Goal: Check status: Check status

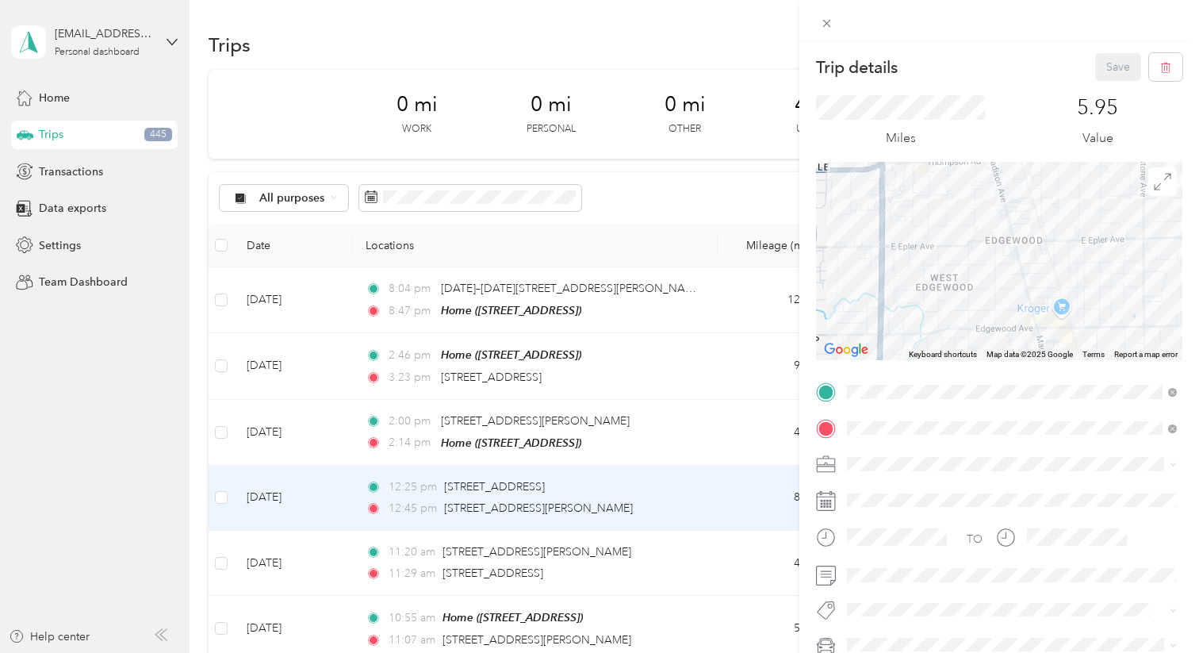
scroll to position [282, 0]
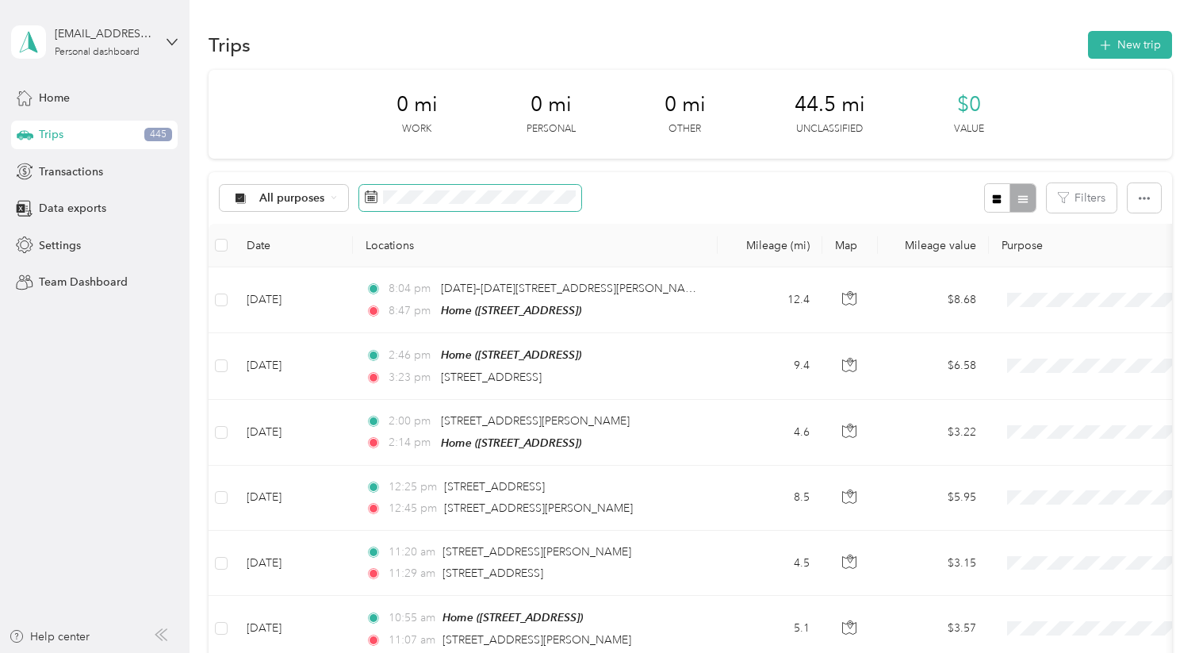
click at [408, 206] on span at bounding box center [470, 198] width 222 height 27
click at [280, 201] on span "All purposes" at bounding box center [292, 198] width 66 height 11
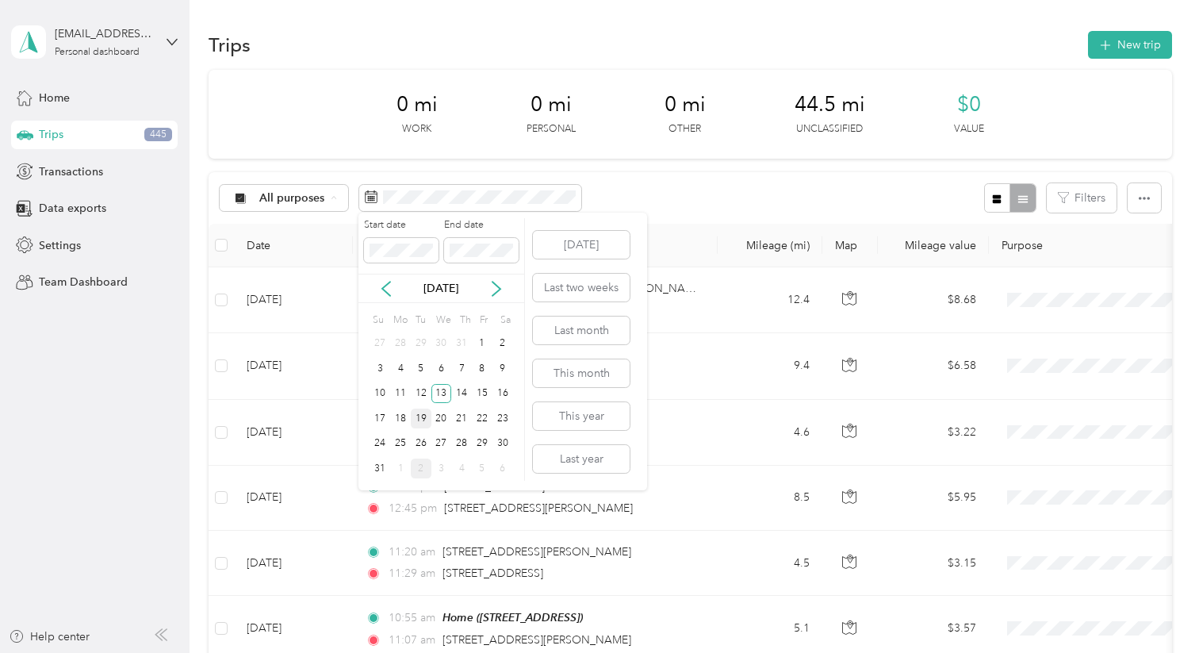
click at [418, 420] on div "19" at bounding box center [421, 418] width 21 height 20
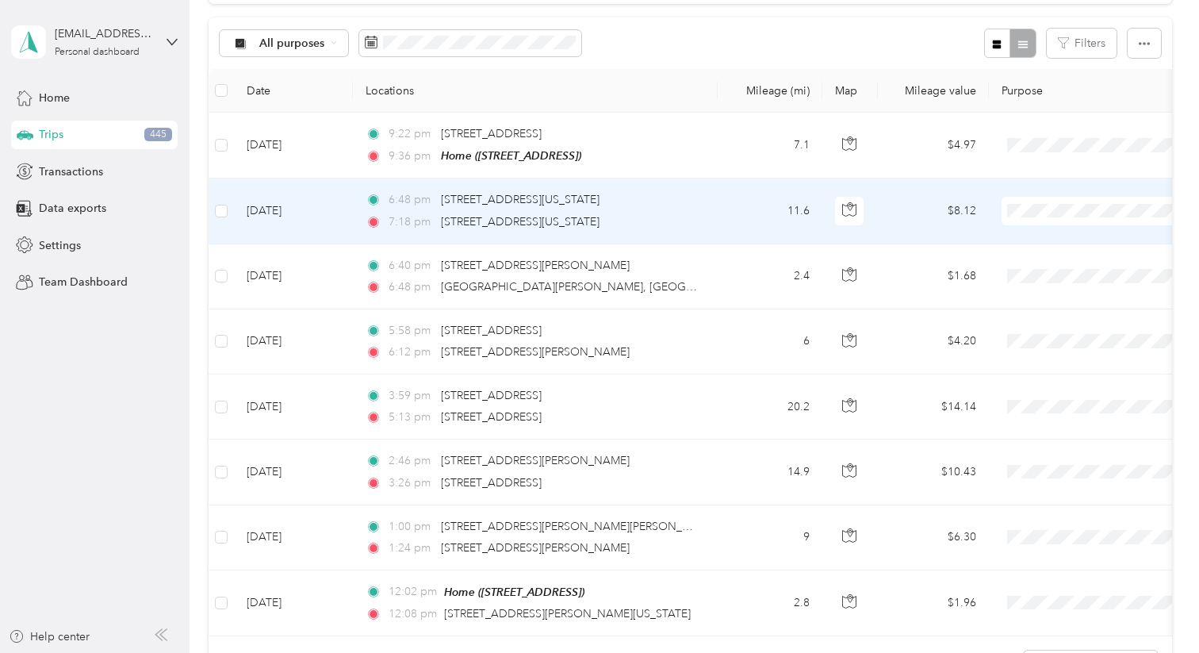
scroll to position [150, 0]
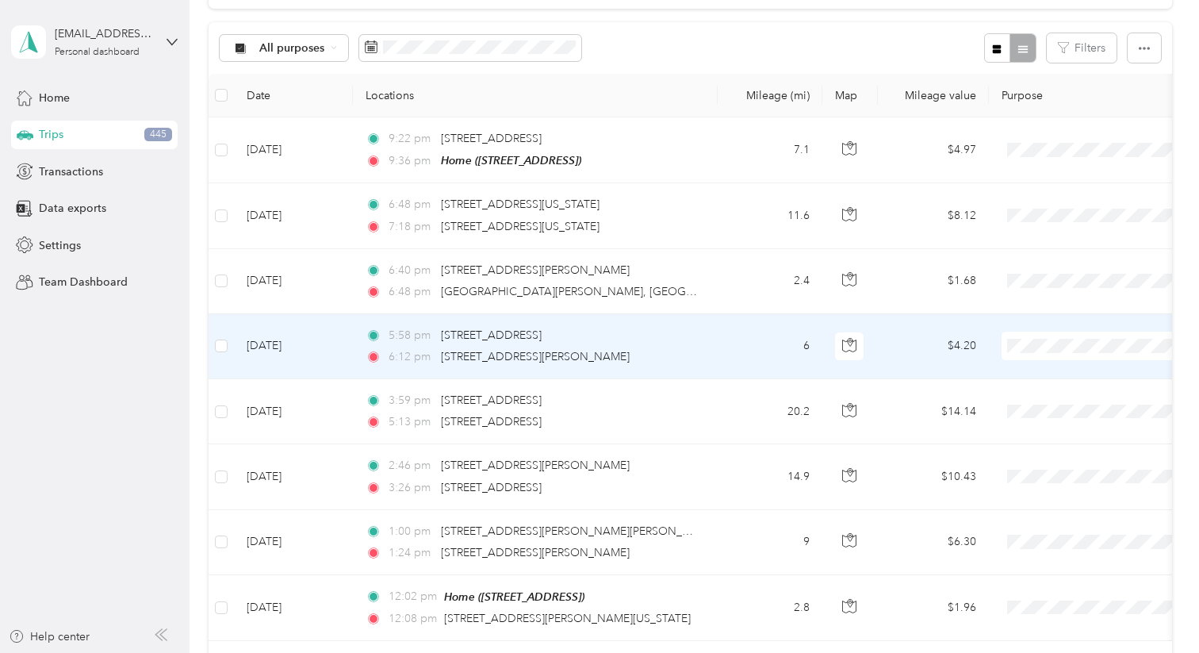
click at [392, 353] on span "6:12 pm" at bounding box center [411, 356] width 45 height 17
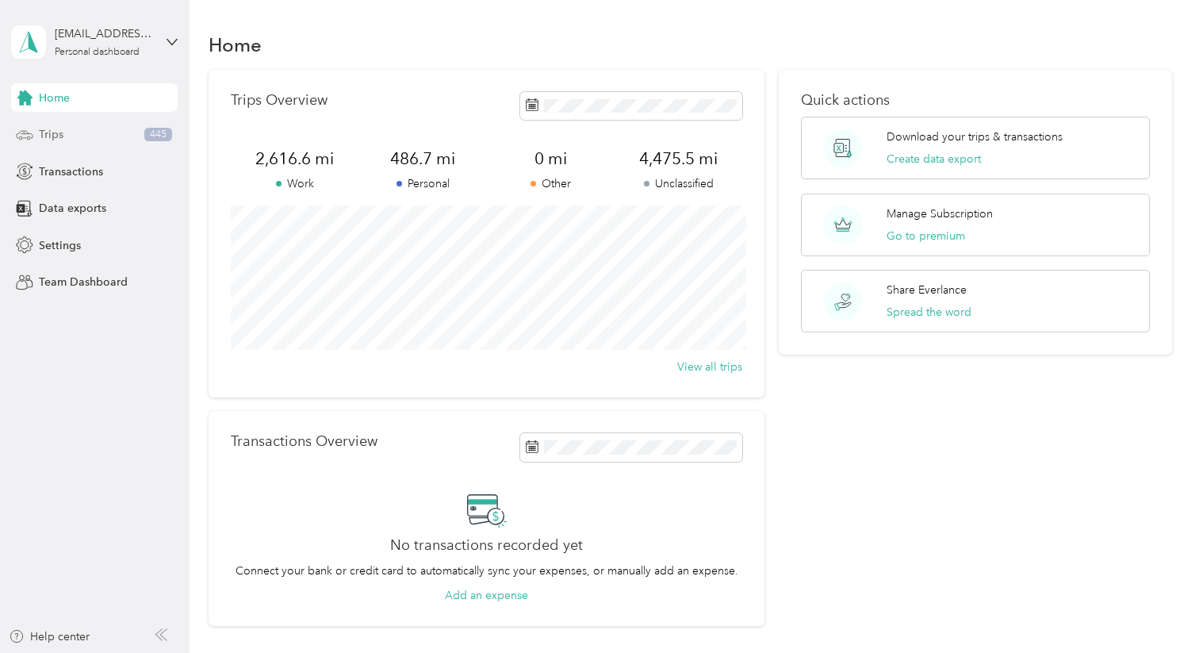
click at [71, 125] on div "Trips 445" at bounding box center [94, 135] width 167 height 29
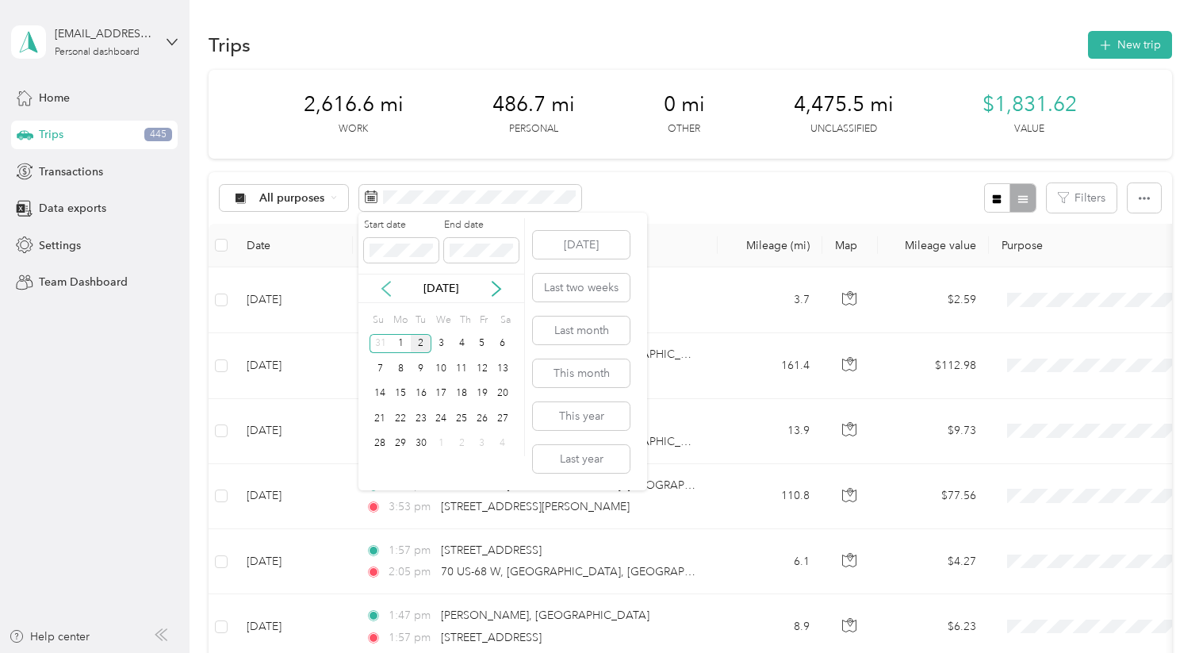
click at [380, 286] on icon at bounding box center [386, 289] width 16 height 16
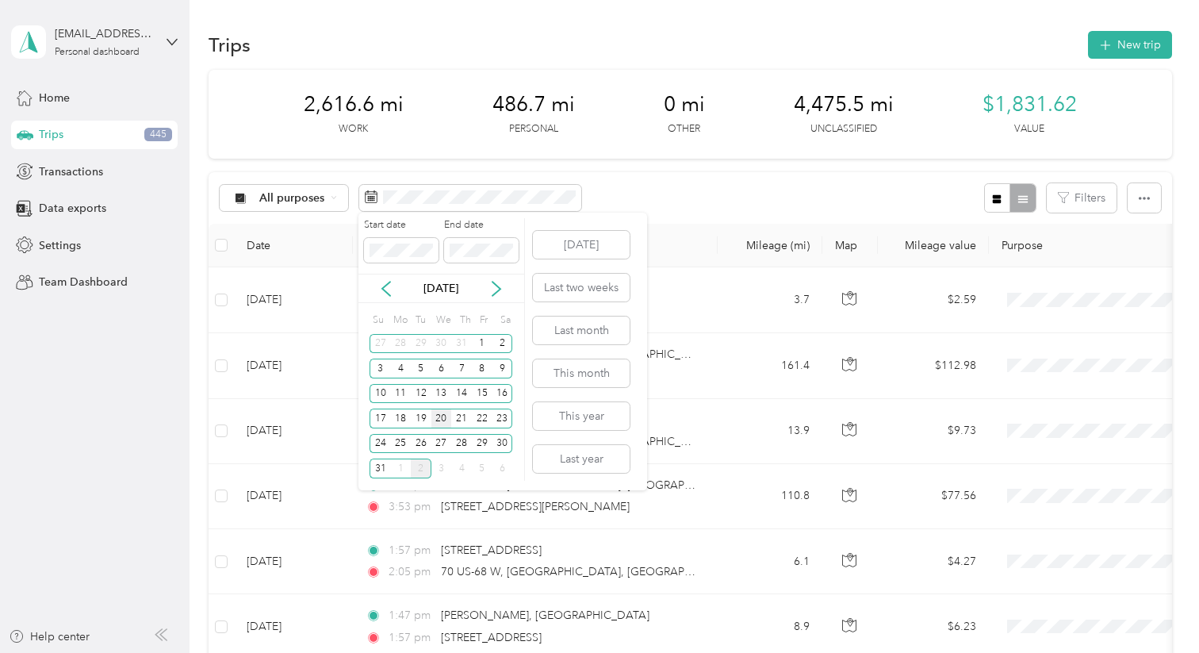
click at [440, 420] on div "20" at bounding box center [441, 418] width 21 height 20
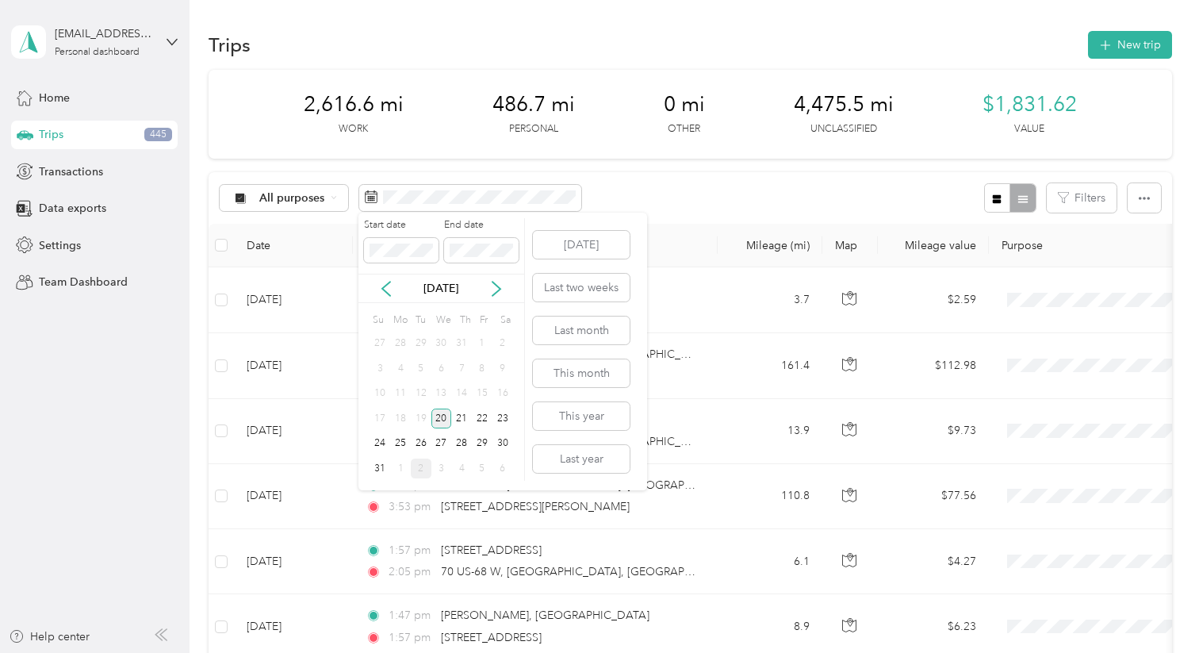
click at [440, 420] on div "20" at bounding box center [441, 418] width 21 height 20
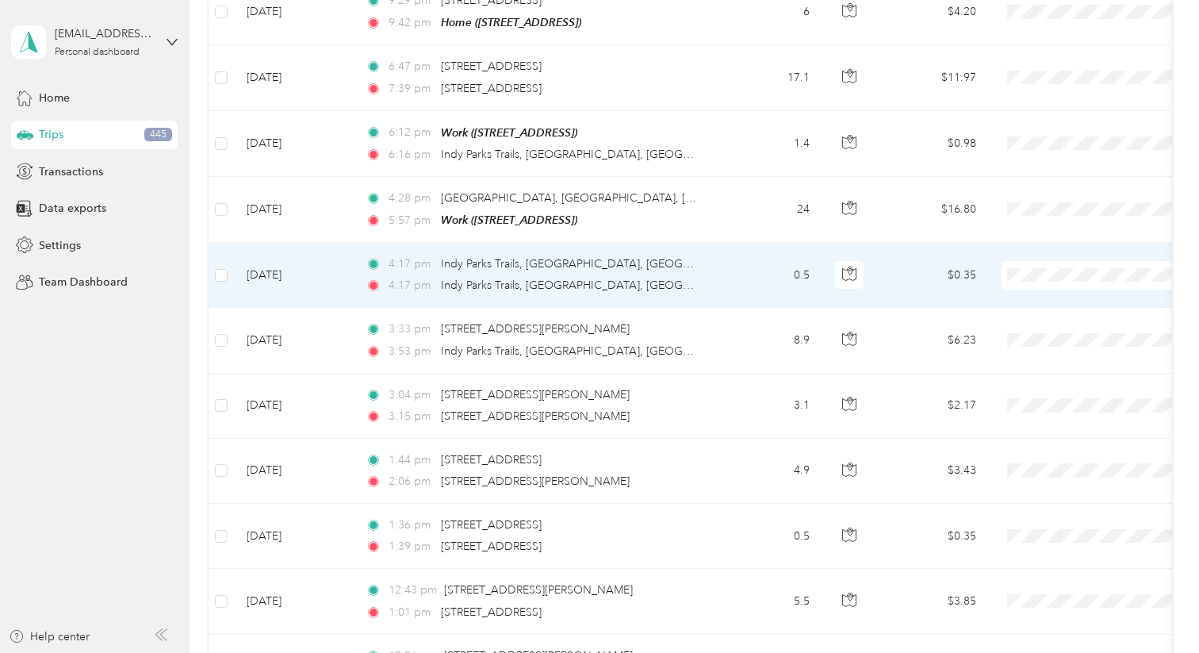
scroll to position [660, 0]
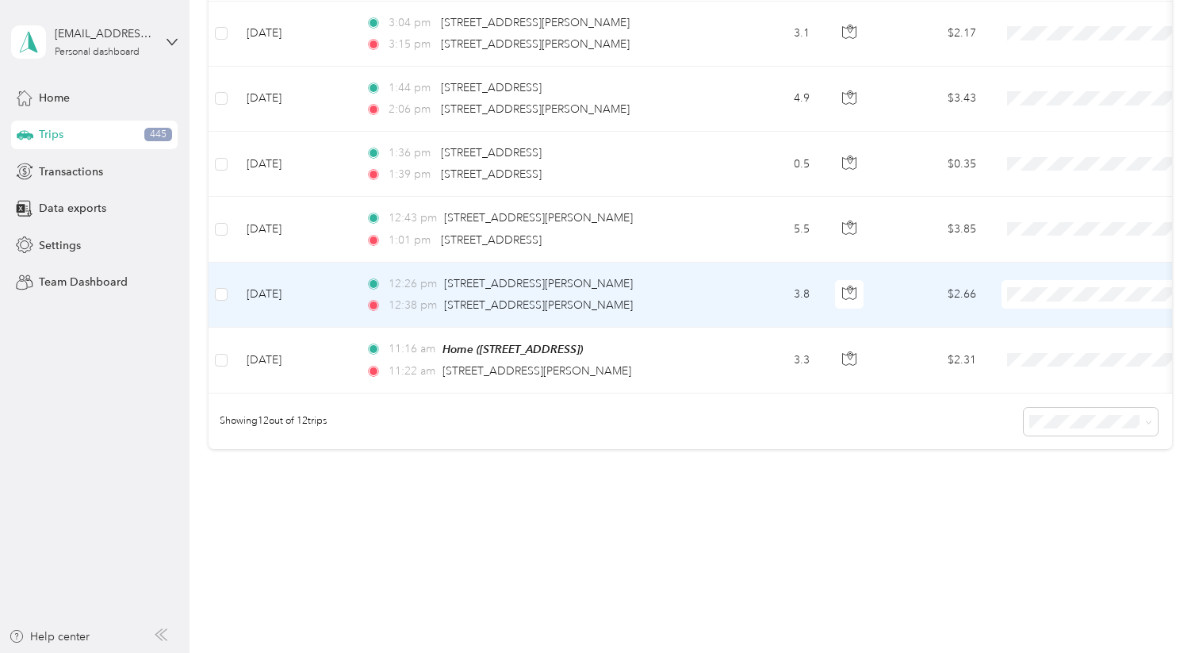
click at [413, 286] on span "12:26 pm" at bounding box center [413, 283] width 48 height 17
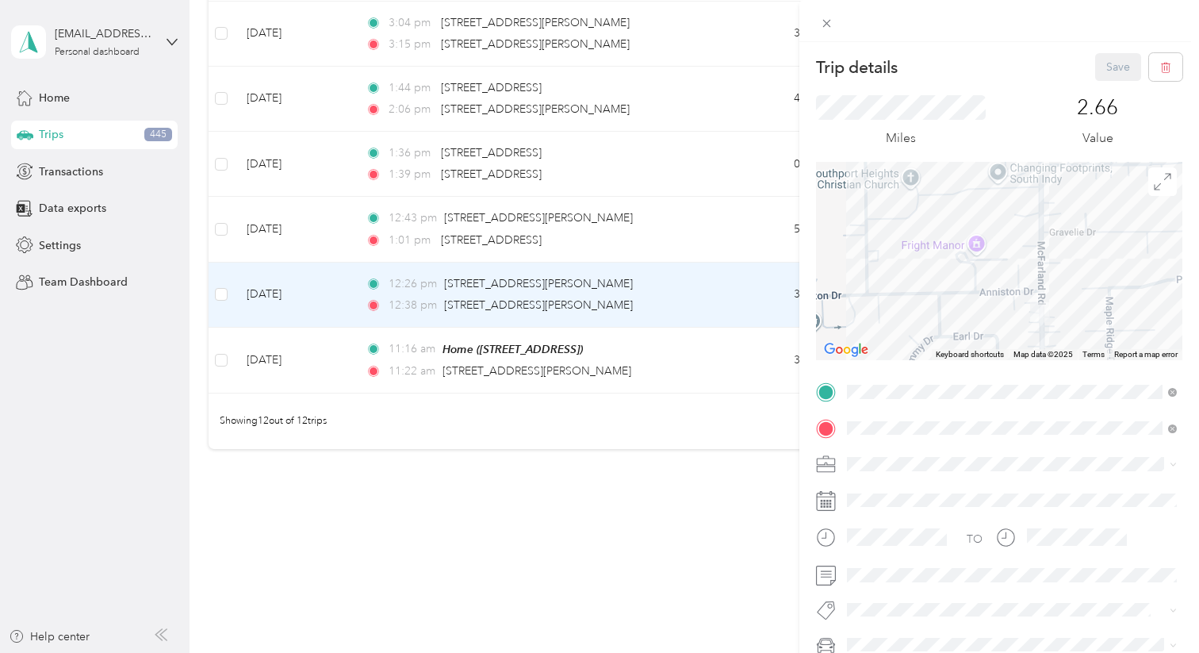
click at [560, 232] on div "Trip details Save This trip cannot be edited because it is either under review,…" at bounding box center [599, 326] width 1199 height 653
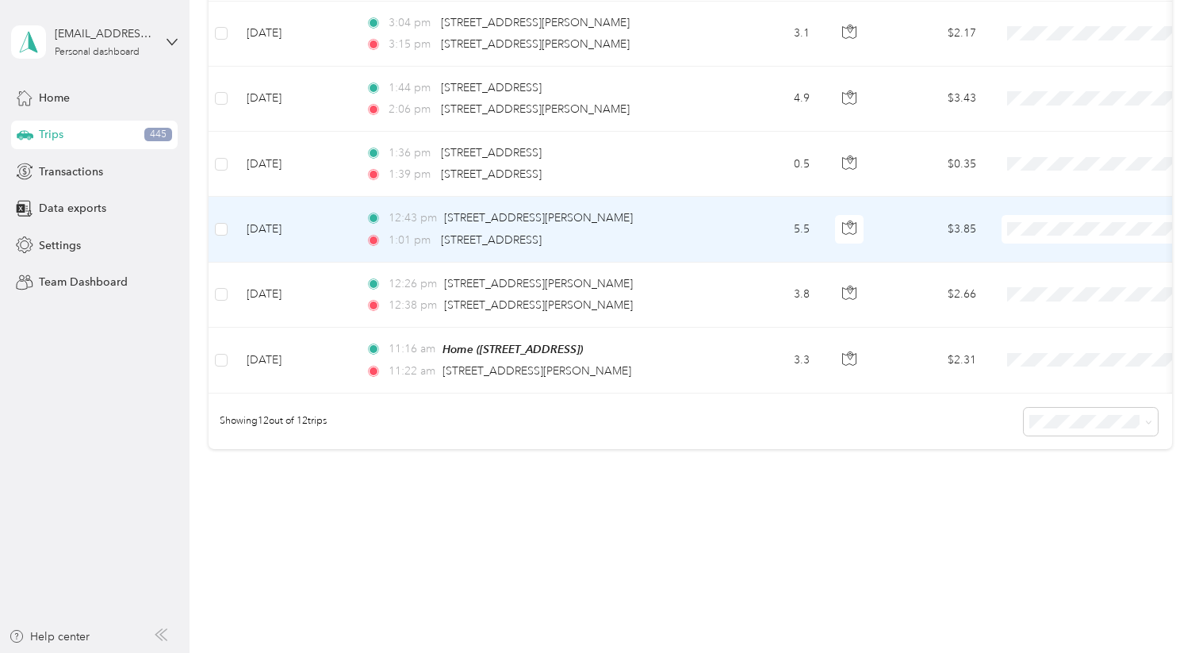
click at [407, 232] on span "1:01 pm" at bounding box center [411, 240] width 45 height 17
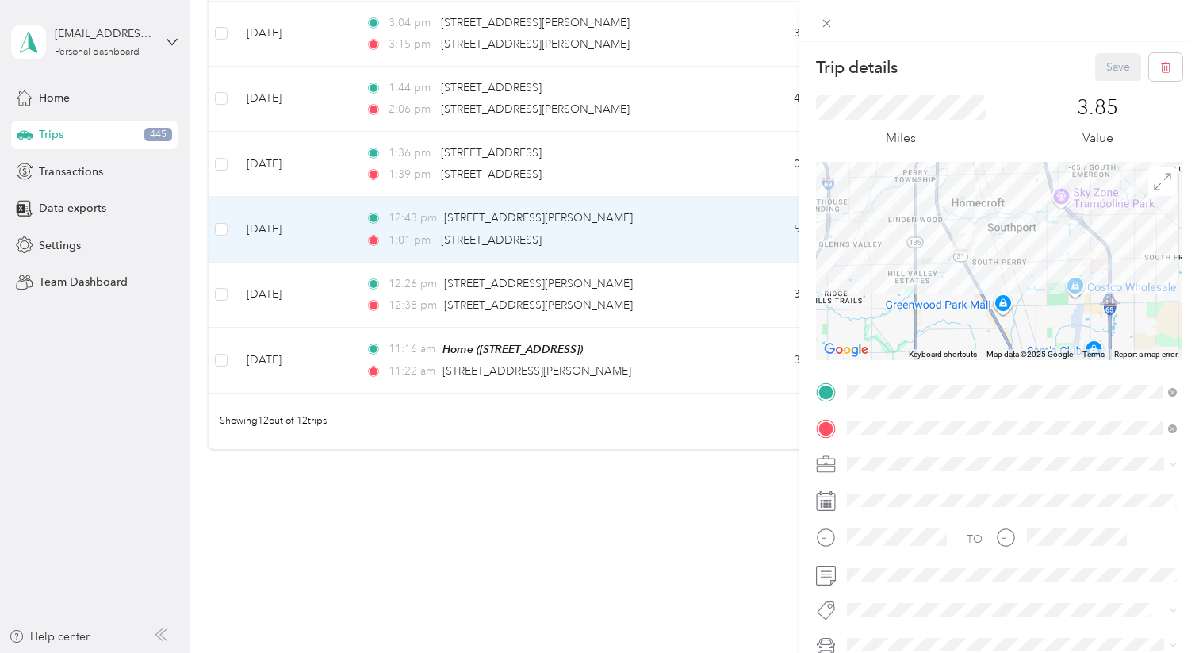
drag, startPoint x: 984, startPoint y: 312, endPoint x: 1005, endPoint y: 222, distance: 92.0
click at [1005, 222] on div at bounding box center [999, 261] width 366 height 198
